Goal: Navigation & Orientation: Find specific page/section

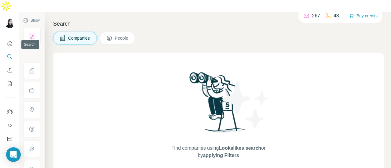
click at [10, 54] on icon "Search" at bounding box center [10, 57] width 6 height 6
click at [10, 41] on icon "Quick start" at bounding box center [10, 43] width 5 height 5
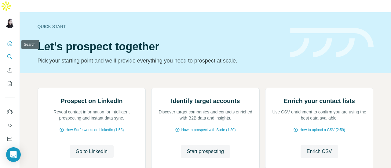
click at [7, 54] on icon "Search" at bounding box center [10, 57] width 6 height 6
